Goal: Check status: Check status

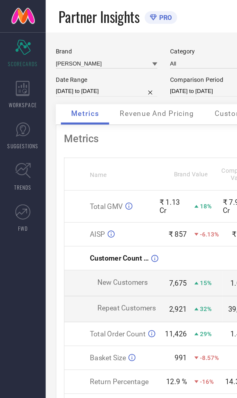
select select "8"
select select "2025"
select select "9"
select select "2025"
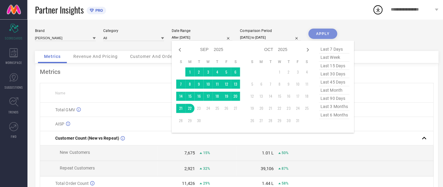
type input "[DATE] to [DATE]"
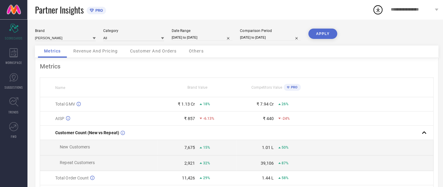
select select "8"
select select "2024"
select select "9"
select select "2024"
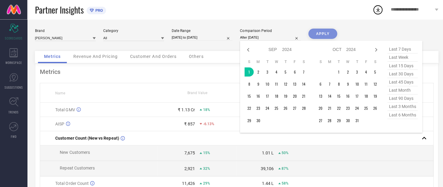
type input "[DATE] to [DATE]"
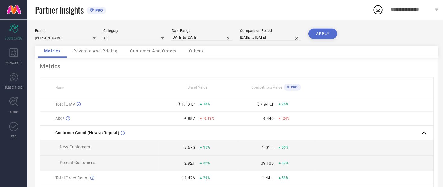
click at [237, 29] on button "APPLY" at bounding box center [321, 33] width 29 height 10
click at [94, 52] on span "Revenue And Pricing" at bounding box center [95, 50] width 44 height 5
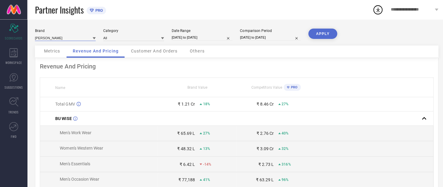
click at [53, 38] on input at bounding box center [65, 37] width 60 height 6
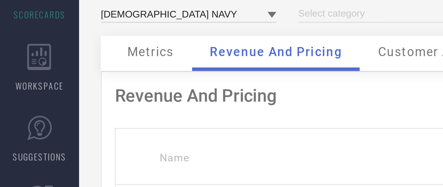
type input "All"
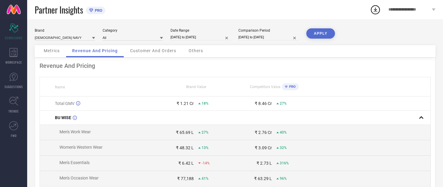
click at [237, 32] on button "APPLY" at bounding box center [321, 33] width 29 height 10
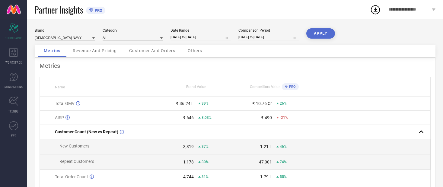
click at [86, 53] on span "Revenue And Pricing" at bounding box center [95, 50] width 44 height 5
